Goal: Task Accomplishment & Management: Manage account settings

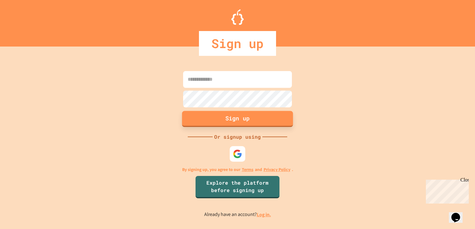
type input "**********"
click at [231, 116] on button "Sign up" at bounding box center [237, 119] width 111 height 16
click at [229, 117] on button "Sign up" at bounding box center [237, 119] width 111 height 16
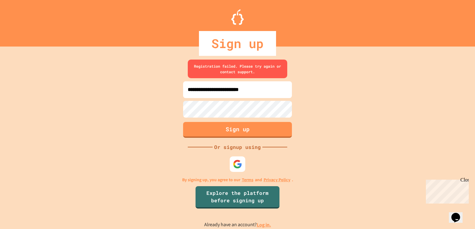
click at [262, 224] on link "Log in." at bounding box center [264, 225] width 14 height 7
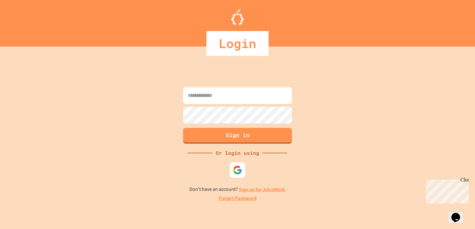
type input "**********"
click at [243, 133] on button "Sign in" at bounding box center [237, 135] width 111 height 16
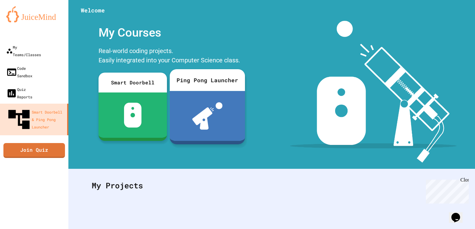
click at [227, 98] on div at bounding box center [207, 116] width 75 height 50
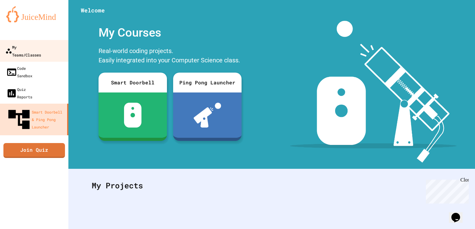
click at [41, 48] on div "My Teams/Classes" at bounding box center [23, 50] width 36 height 15
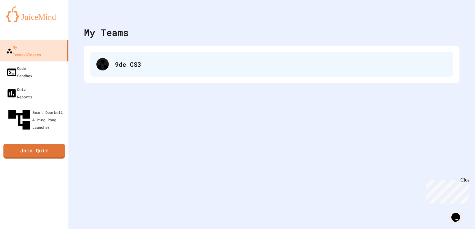
click at [121, 70] on div "9de CS3" at bounding box center [271, 64] width 363 height 25
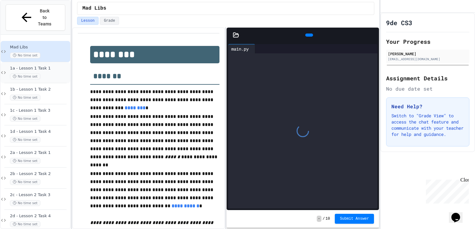
click at [35, 74] on span "No time set" at bounding box center [25, 77] width 30 height 6
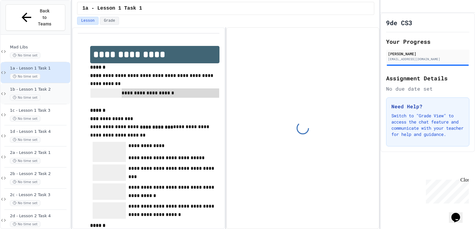
click at [40, 95] on div "No time set" at bounding box center [39, 98] width 59 height 6
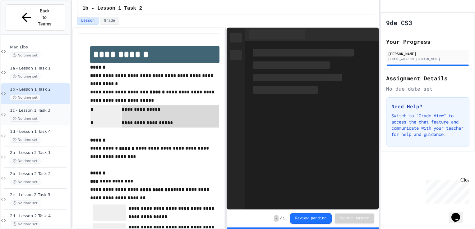
click at [39, 116] on span "No time set" at bounding box center [25, 119] width 30 height 6
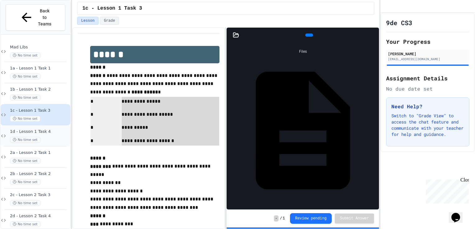
click at [39, 129] on span "1d - Lesson 1 Task 4" at bounding box center [39, 131] width 59 height 5
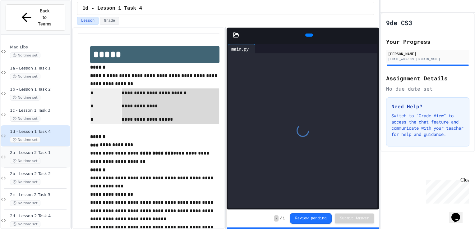
click at [43, 150] on div "2a - Lesson 2 Task 1 No time set" at bounding box center [39, 157] width 59 height 14
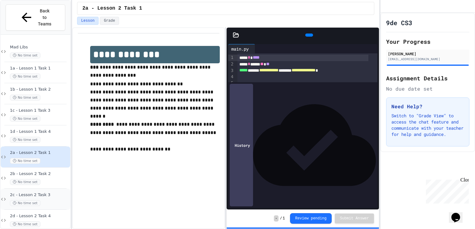
click at [39, 193] on div "2c - Lesson 2 Task 3 No time set" at bounding box center [39, 200] width 59 height 14
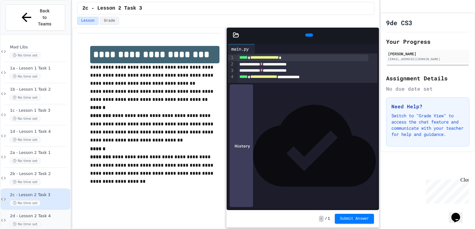
click at [51, 214] on div "2d - Lesson 2 Task 4 No time set" at bounding box center [39, 221] width 59 height 14
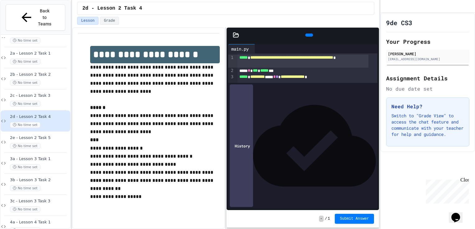
scroll to position [101, 0]
click at [31, 50] on span "2a - Lesson 2 Task 1" at bounding box center [39, 52] width 59 height 5
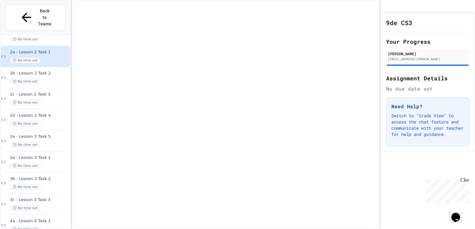
scroll to position [93, 0]
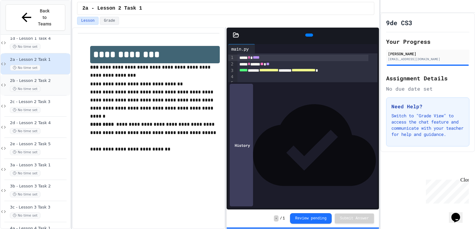
click at [46, 75] on div "2b - Lesson 2 Task 2 No time set" at bounding box center [36, 85] width 70 height 21
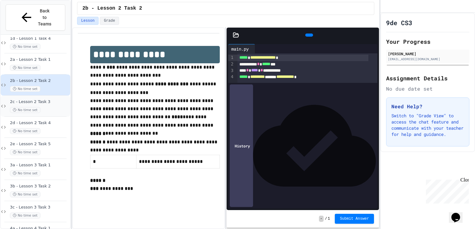
click at [52, 99] on div "2c - Lesson 2 Task 3 No time set" at bounding box center [39, 106] width 59 height 14
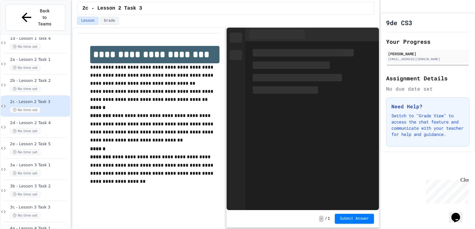
click at [52, 99] on div "2c - Lesson 2 Task 3 No time set" at bounding box center [39, 106] width 59 height 14
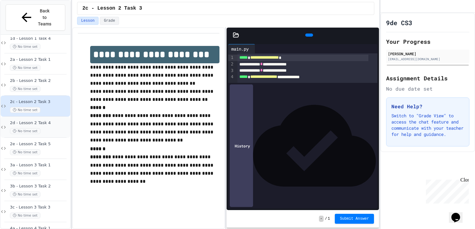
click at [47, 121] on span "2d - Lesson 2 Task 4" at bounding box center [39, 123] width 59 height 5
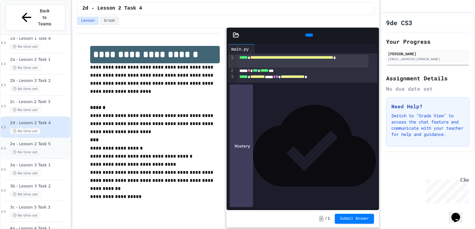
click at [42, 149] on div "No time set" at bounding box center [39, 152] width 59 height 6
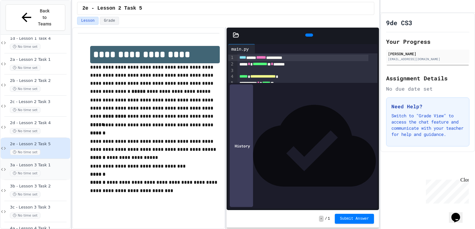
click at [50, 163] on div "3a - Lesson 3 Task 1 No time set" at bounding box center [39, 170] width 59 height 14
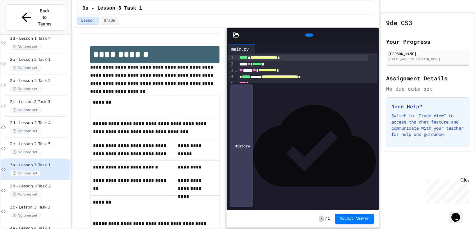
click at [85, 108] on div "**********" at bounding box center [149, 229] width 142 height 379
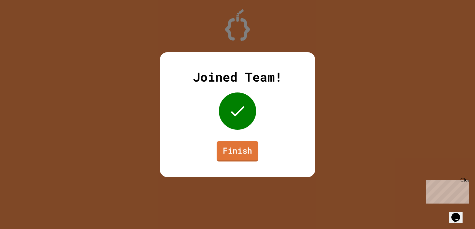
drag, startPoint x: 241, startPoint y: 146, endPoint x: 241, endPoint y: 158, distance: 12.1
click at [241, 158] on link "Finish" at bounding box center [238, 151] width 42 height 21
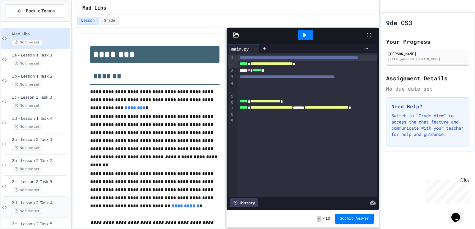
drag, startPoint x: 241, startPoint y: 158, endPoint x: 54, endPoint y: 204, distance: 192.1
click at [54, 204] on span "2d - Lesson 2 Task 4" at bounding box center [40, 203] width 57 height 5
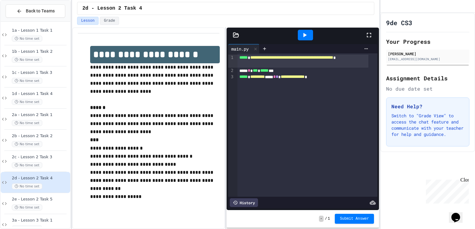
scroll to position [37, 0]
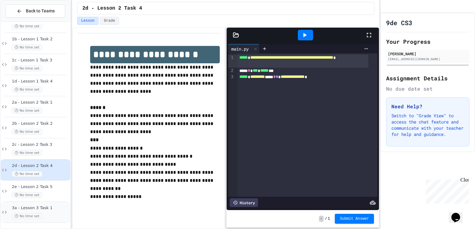
click at [52, 206] on span "3a - Lesson 3 Task 1" at bounding box center [40, 208] width 57 height 5
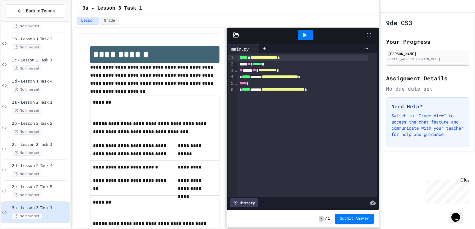
click at [341, 91] on div "**********" at bounding box center [302, 90] width 130 height 7
click at [303, 32] on icon at bounding box center [304, 34] width 7 height 7
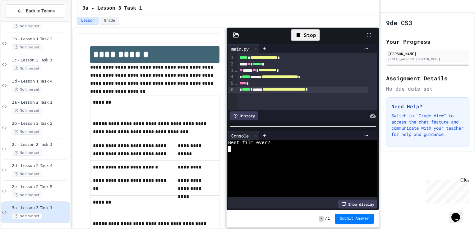
click at [277, 152] on div at bounding box center [298, 155] width 140 height 6
